Goal: Ask a question

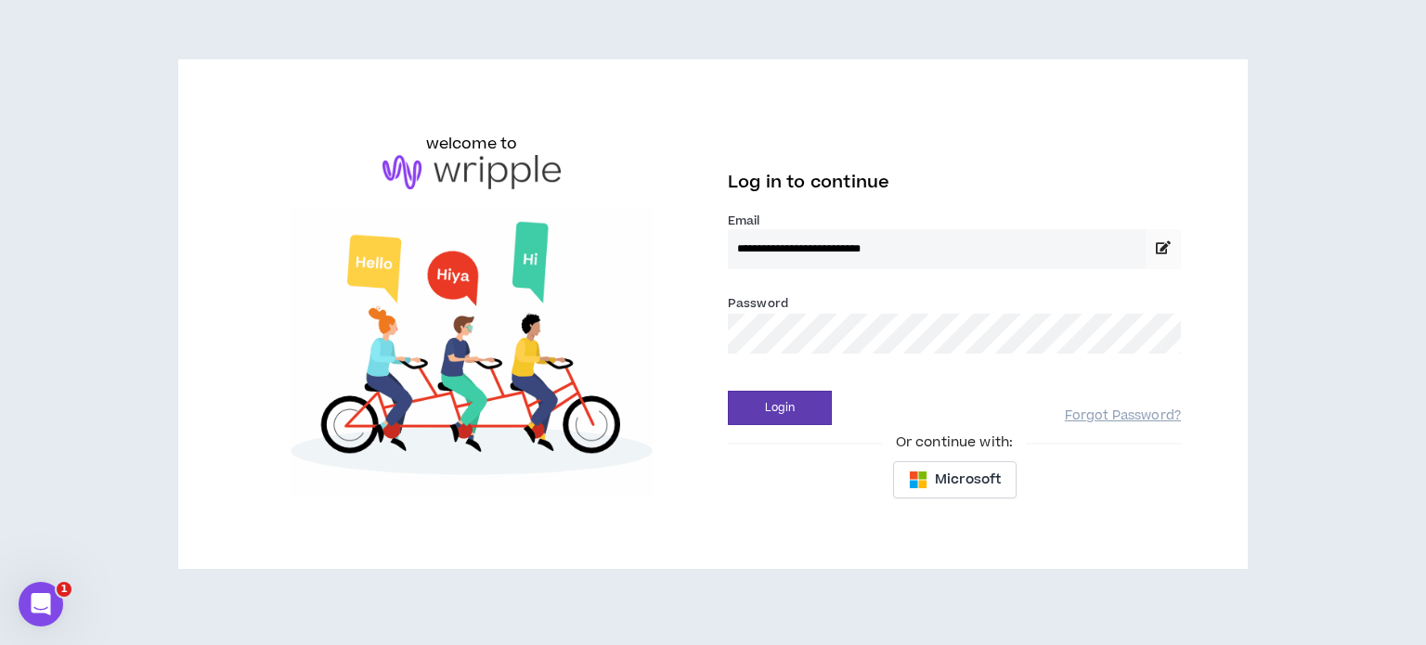
click at [822, 310] on div "Password *" at bounding box center [954, 323] width 453 height 60
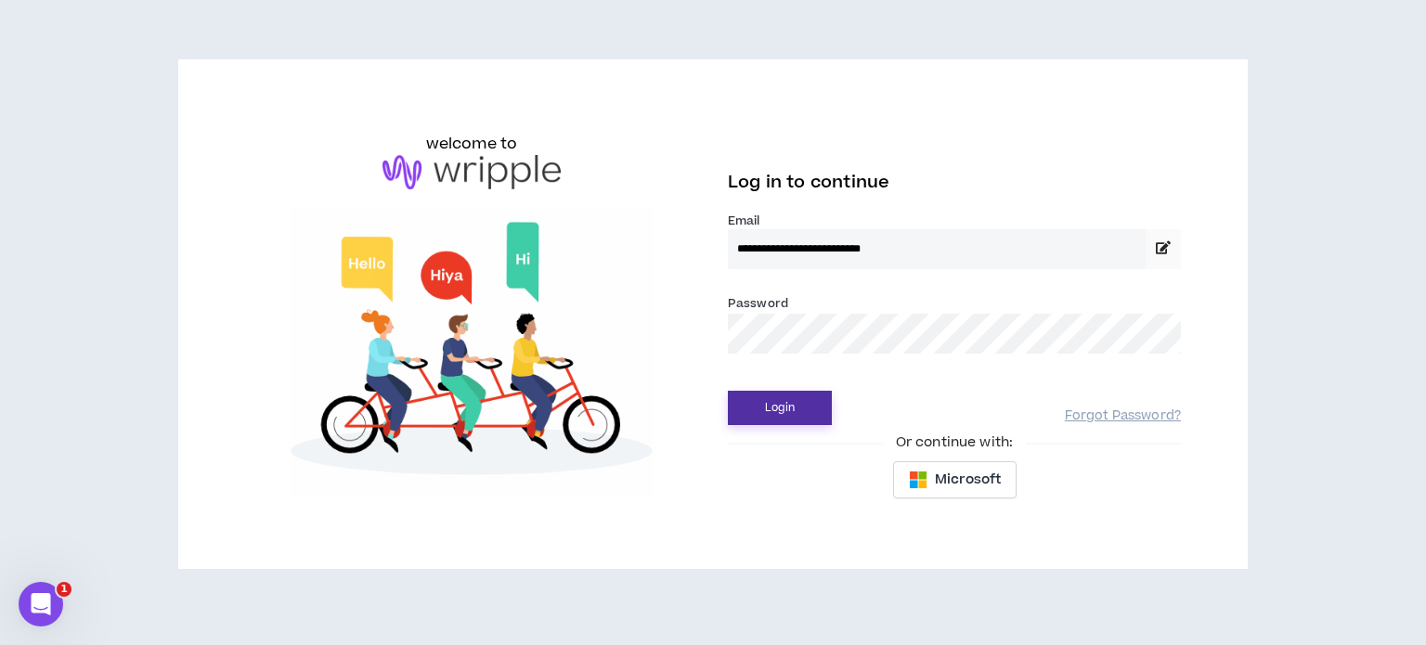
click at [791, 402] on button "Login" at bounding box center [780, 408] width 104 height 34
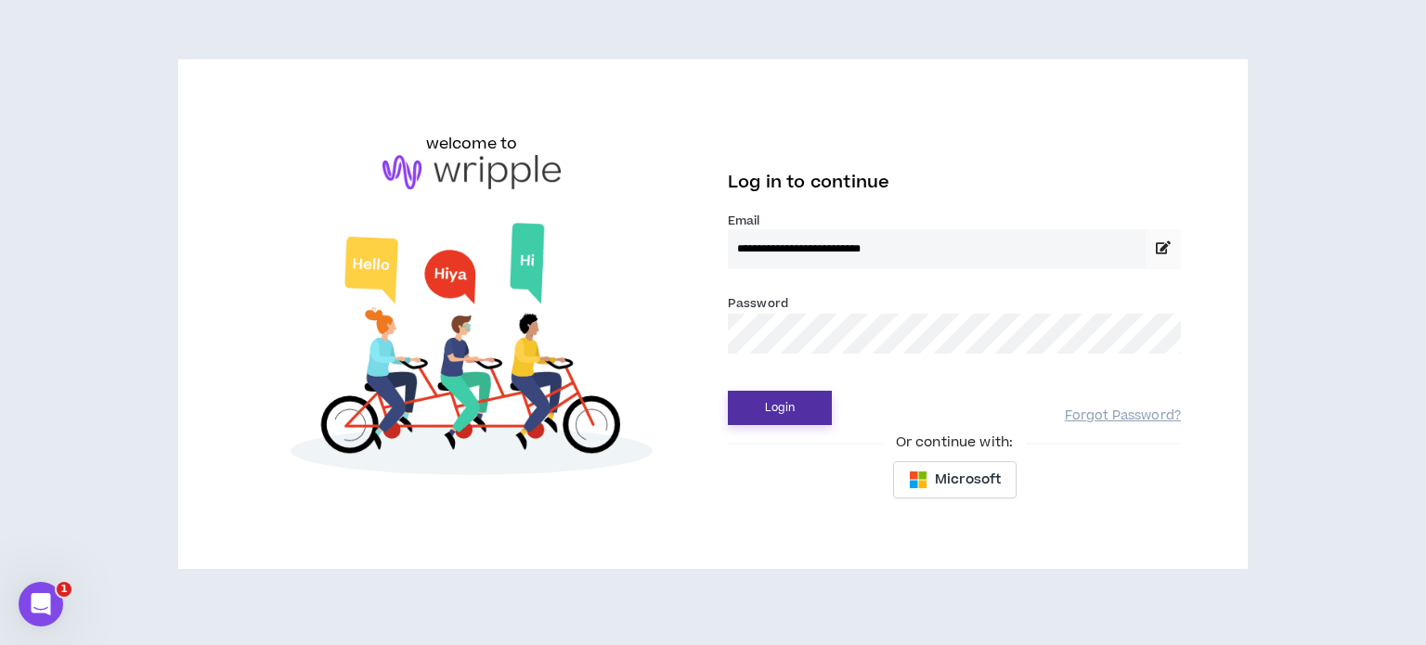
click at [790, 411] on button "Login" at bounding box center [780, 408] width 104 height 34
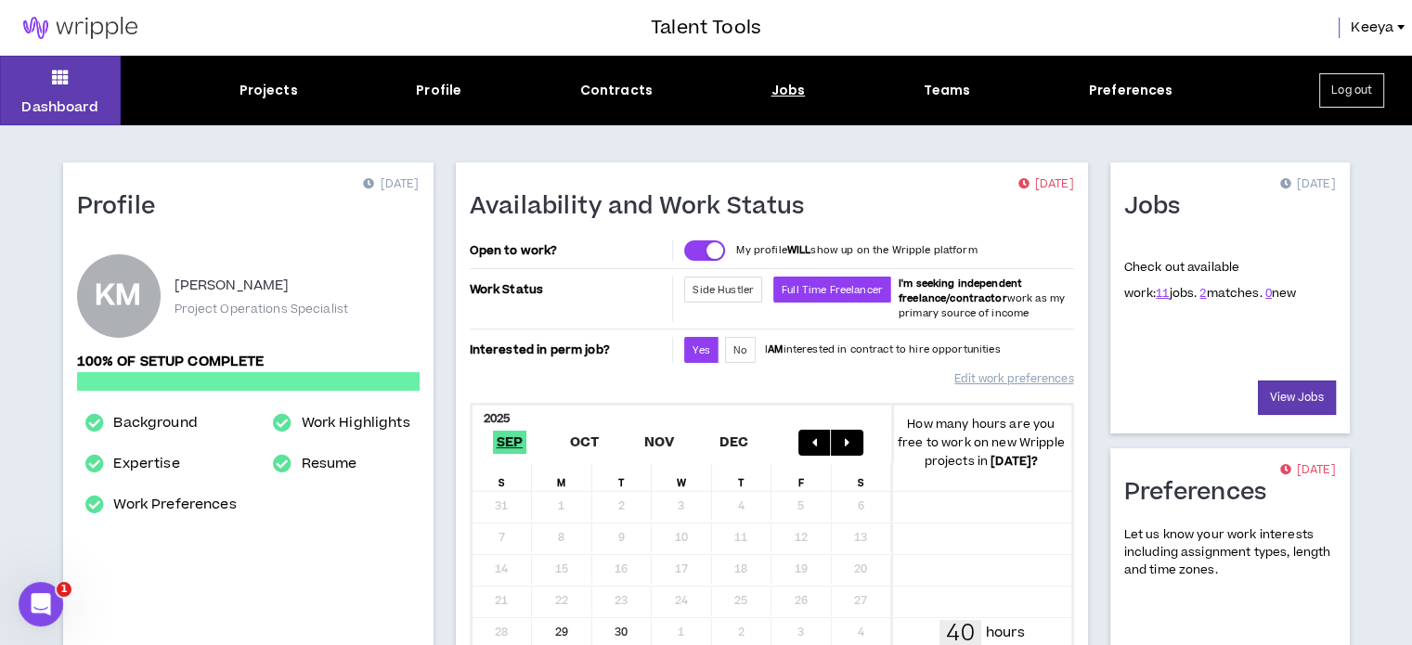
click at [775, 92] on div "Jobs" at bounding box center [788, 90] width 34 height 19
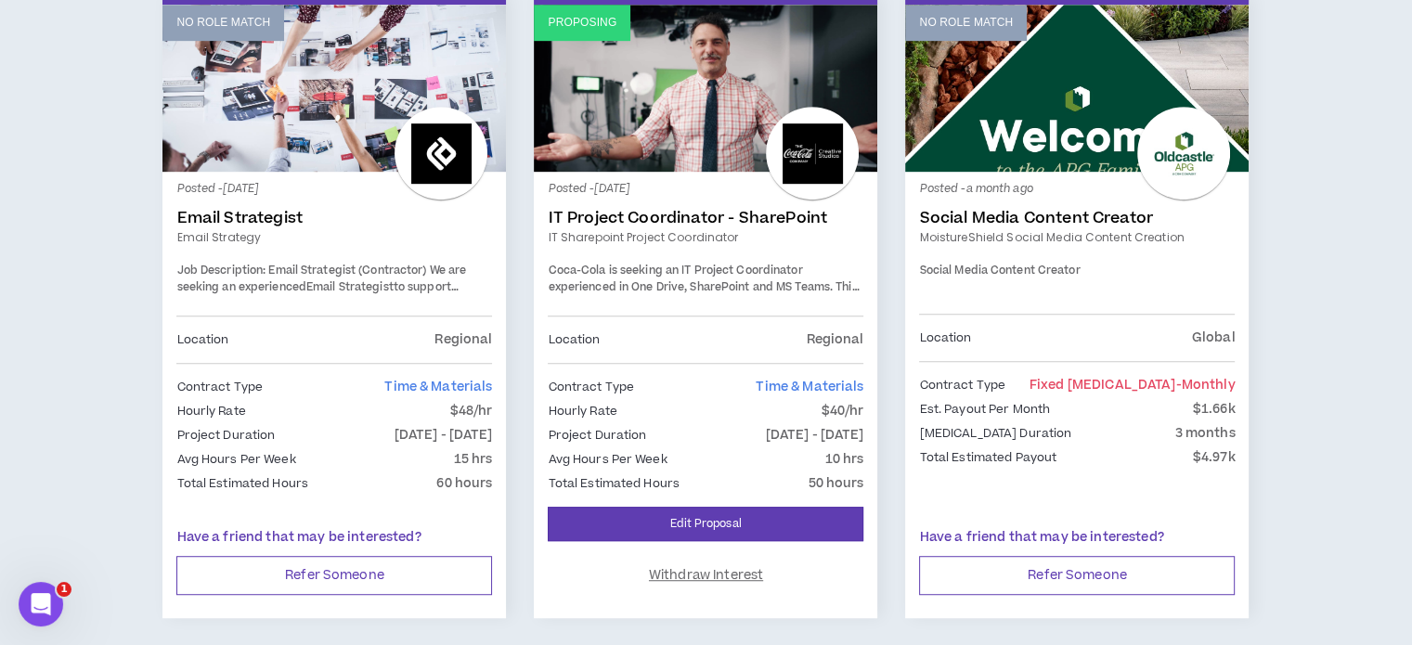
scroll to position [835, 0]
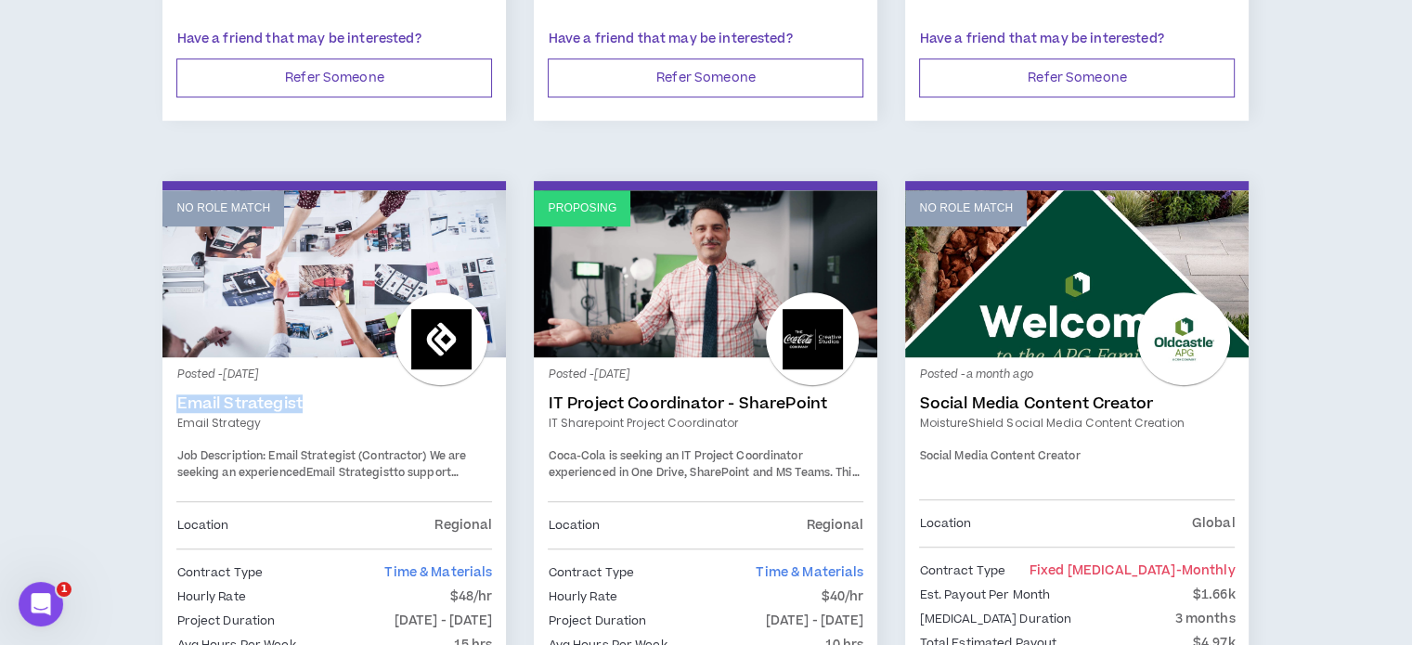
drag, startPoint x: 316, startPoint y: 393, endPoint x: 173, endPoint y: 398, distance: 143.1
click at [173, 398] on div "Posted - [DATE] Email Strategist Email Strategy Job Description: Email Strategi…" at bounding box center [333, 522] width 343 height 330
copy link "Email Strategist"
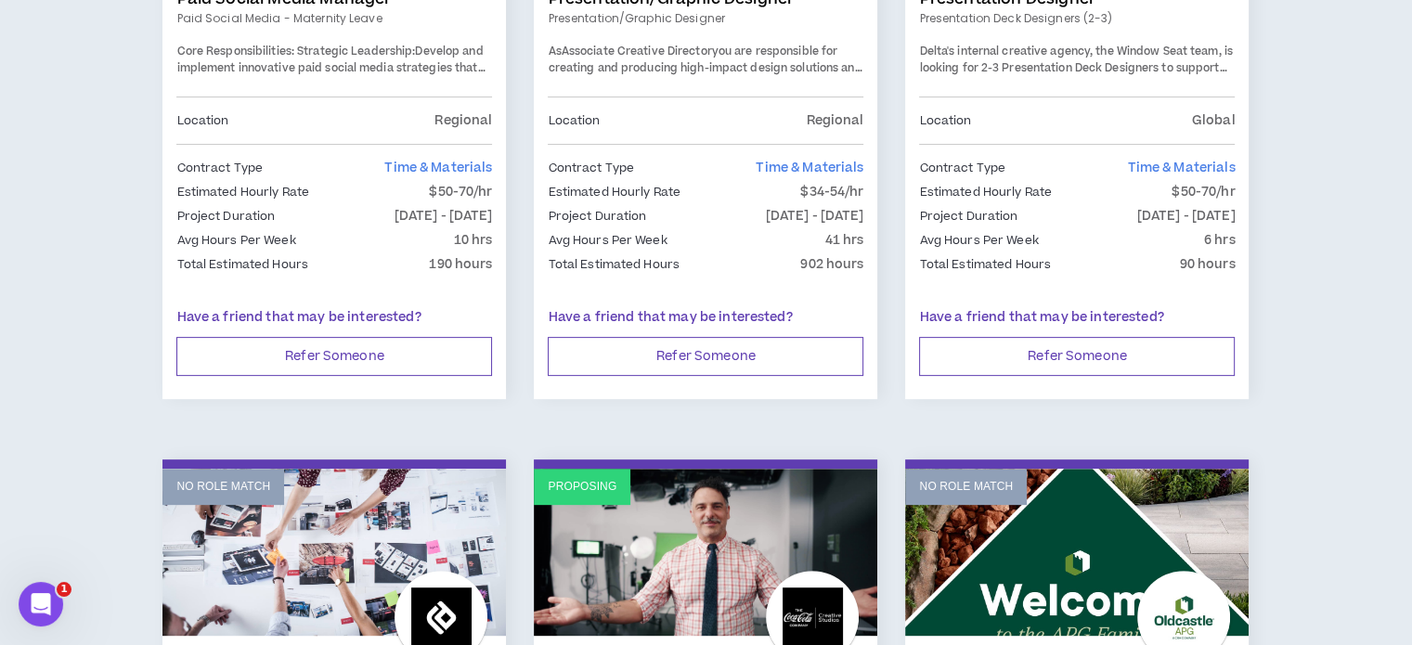
scroll to position [278, 0]
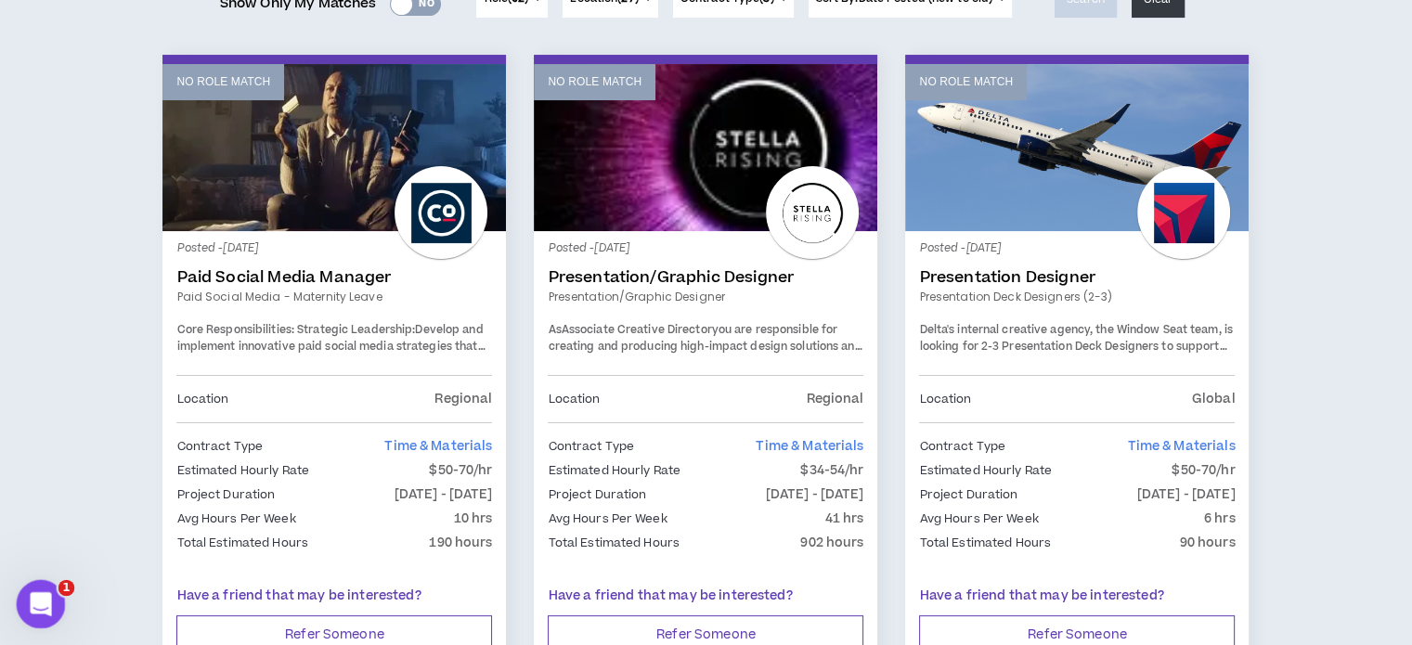
click at [32, 613] on icon "Open Intercom Messenger" at bounding box center [38, 602] width 31 height 31
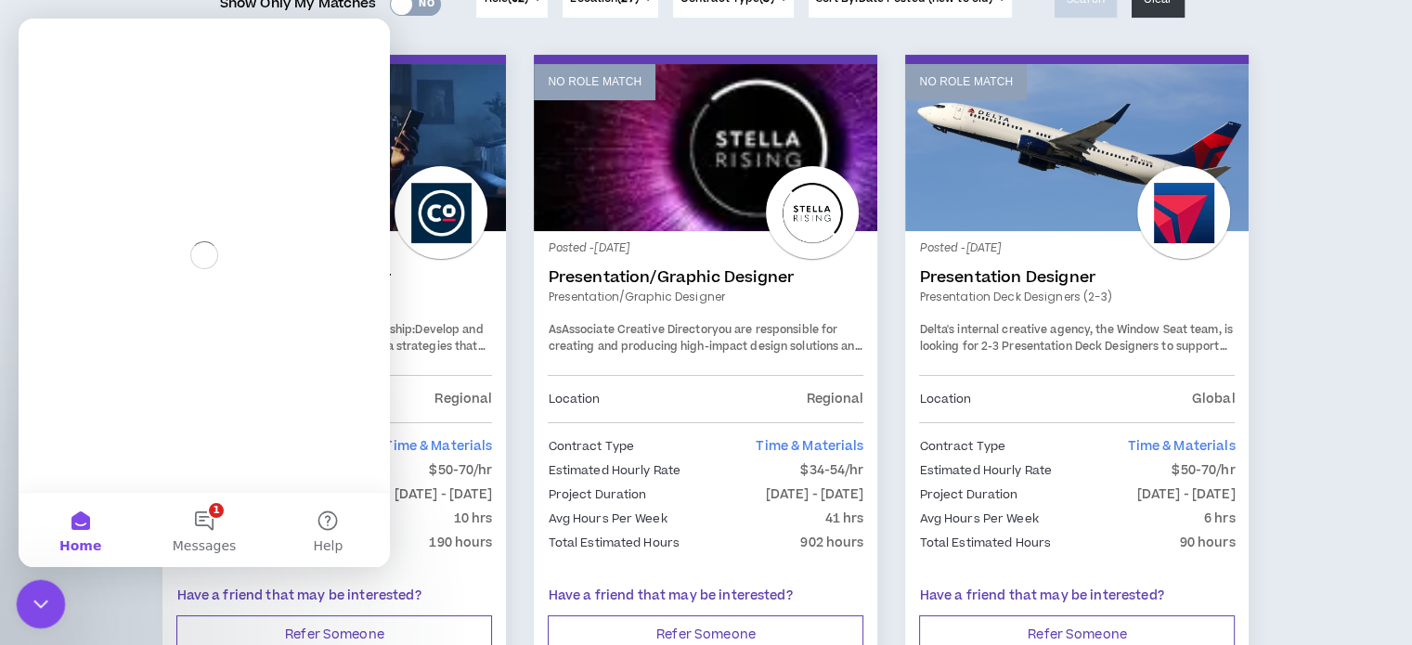
scroll to position [0, 0]
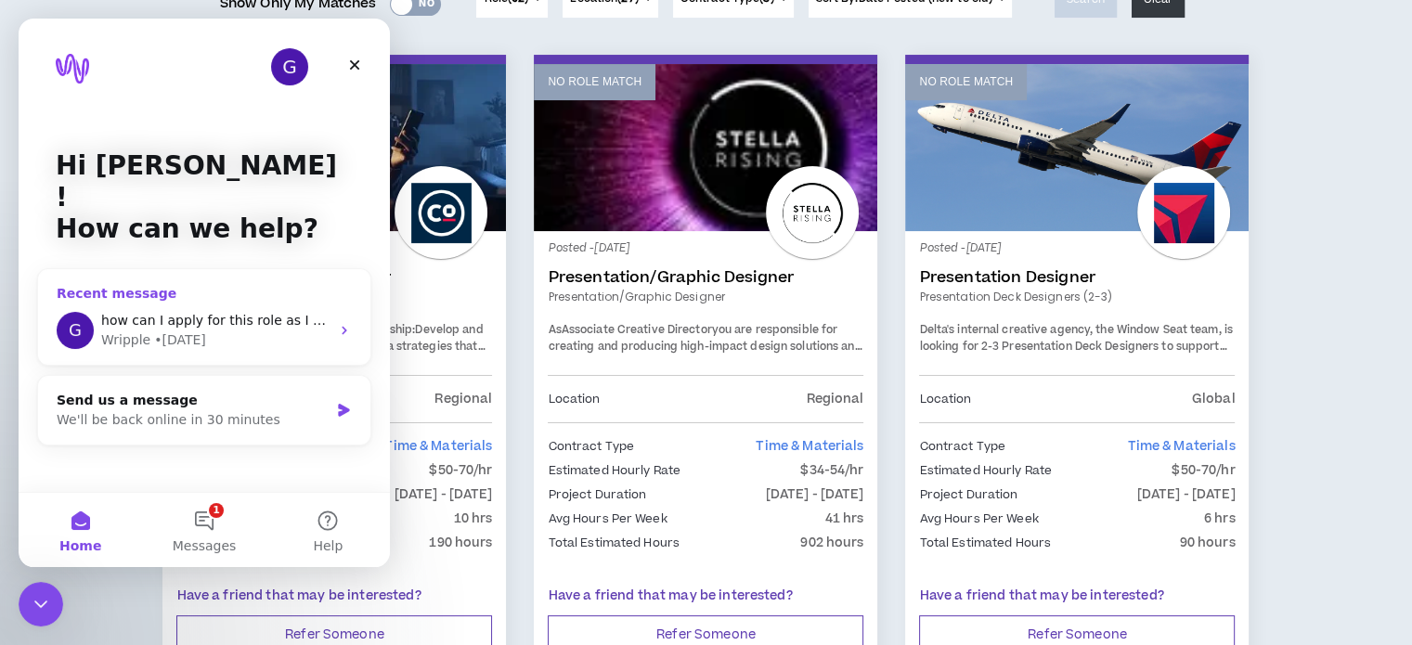
click at [178, 313] on span "how can I apply for this role as I am sure I can complete the task. Email Strat…" at bounding box center [368, 320] width 534 height 15
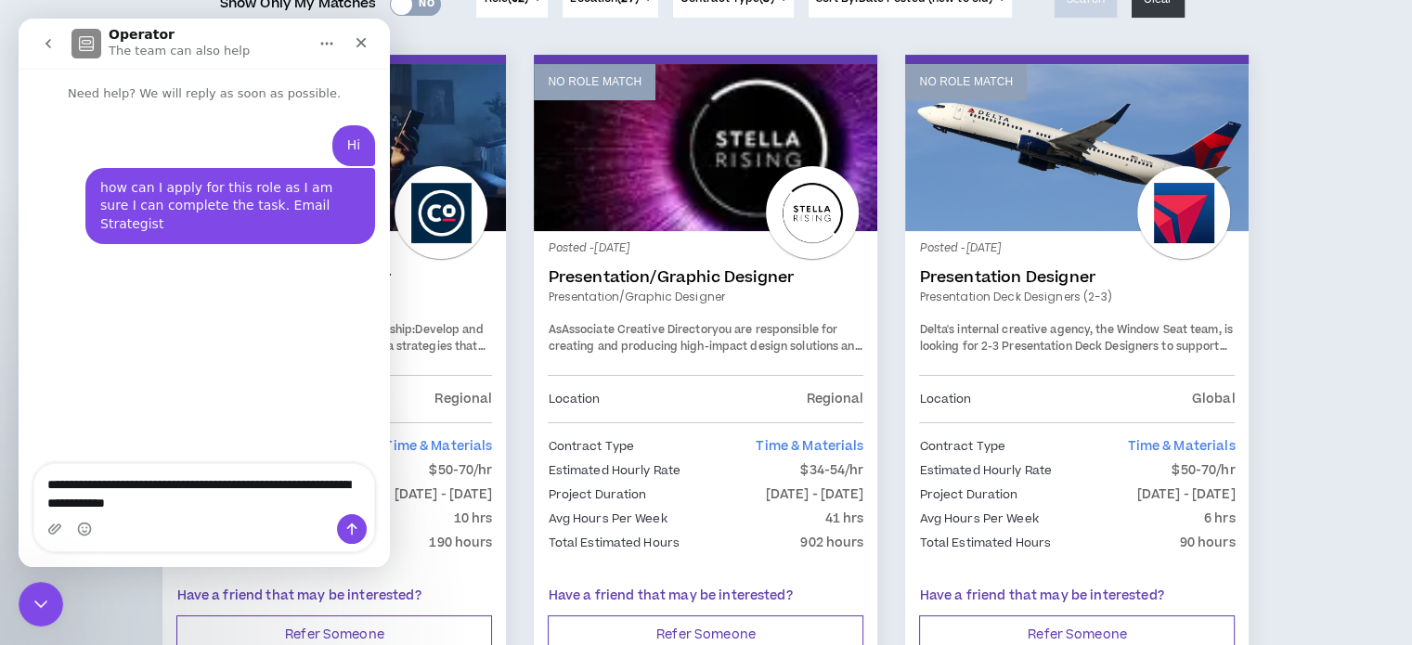
type textarea "**********"
